Goal: Task Accomplishment & Management: Use online tool/utility

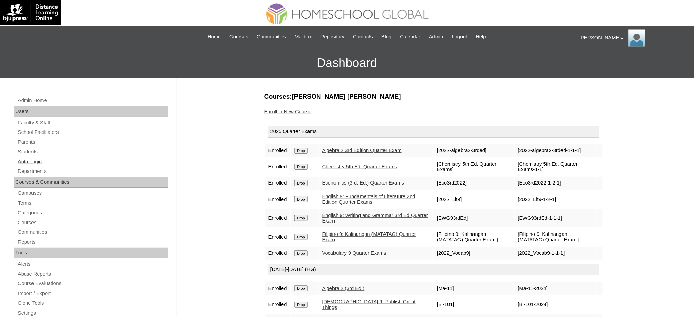
drag, startPoint x: 0, startPoint y: 0, endPoint x: 30, endPoint y: 163, distance: 165.7
click at [30, 163] on link "Auto Login" at bounding box center [92, 161] width 151 height 9
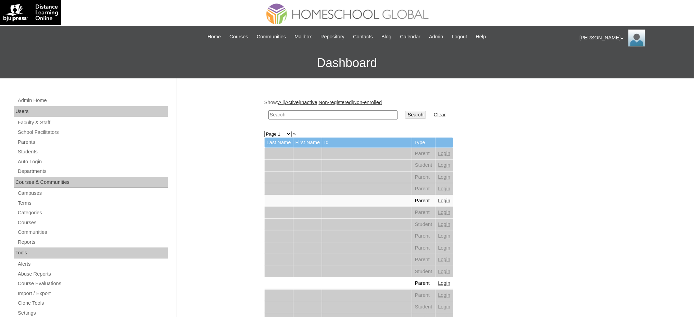
click at [341, 115] on input "text" at bounding box center [332, 114] width 129 height 9
paste input "Eoin Gabriel"
type input "Eoin Gabriel"
click at [405, 112] on input "Search" at bounding box center [415, 115] width 21 height 8
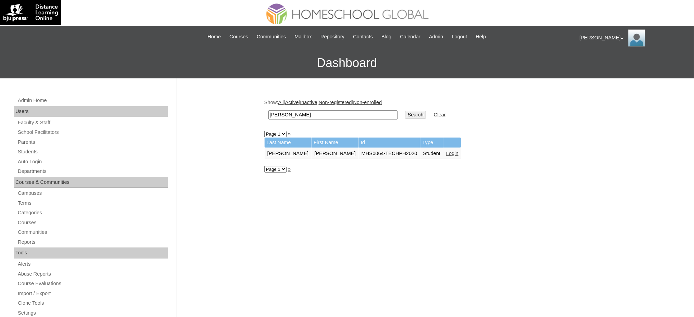
click at [446, 153] on link "Login" at bounding box center [452, 153] width 12 height 5
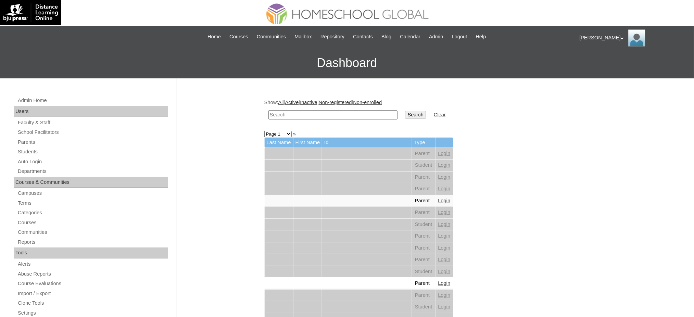
click at [370, 114] on input "text" at bounding box center [332, 114] width 129 height 9
paste input "Yohann Dominic"
type input "Yohann Dominic"
click at [405, 114] on input "Search" at bounding box center [415, 115] width 21 height 8
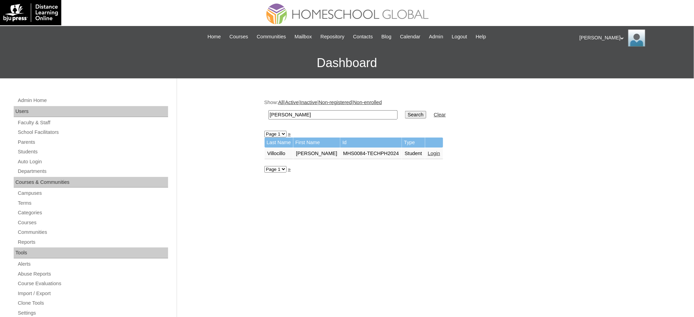
click at [429, 152] on link "Login" at bounding box center [434, 153] width 12 height 5
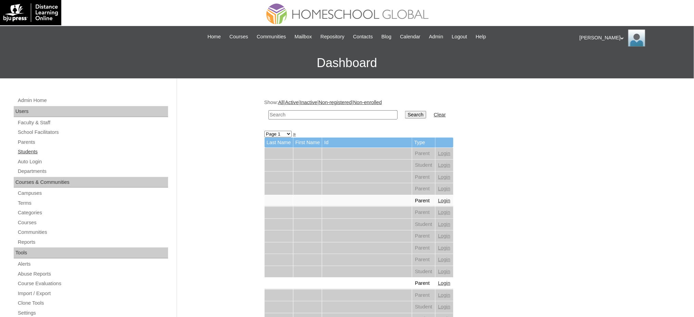
click at [30, 151] on link "Students" at bounding box center [92, 151] width 151 height 9
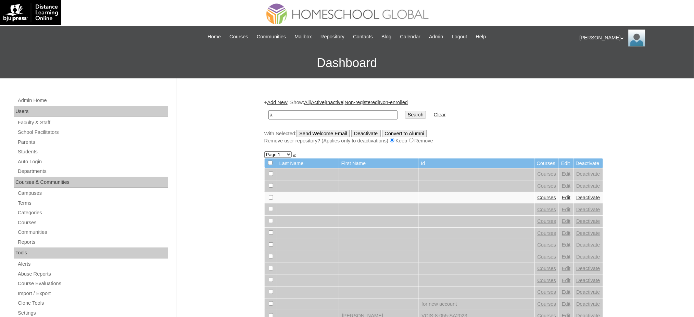
type input "Alexandria Maxenne"
click at [229, 38] on span "Courses" at bounding box center [238, 37] width 19 height 8
